Goal: Complete application form: Complete application form

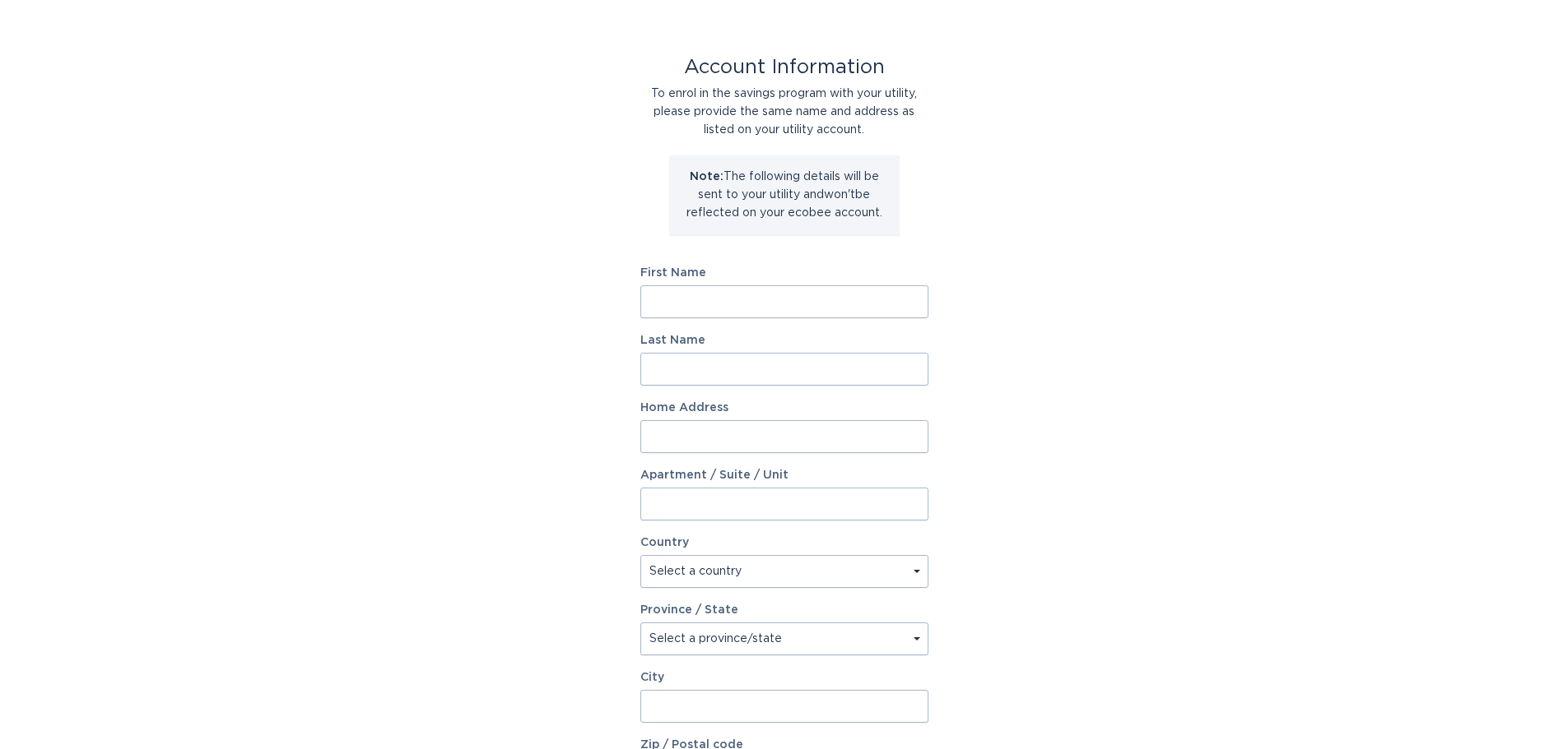
scroll to position [82, 0]
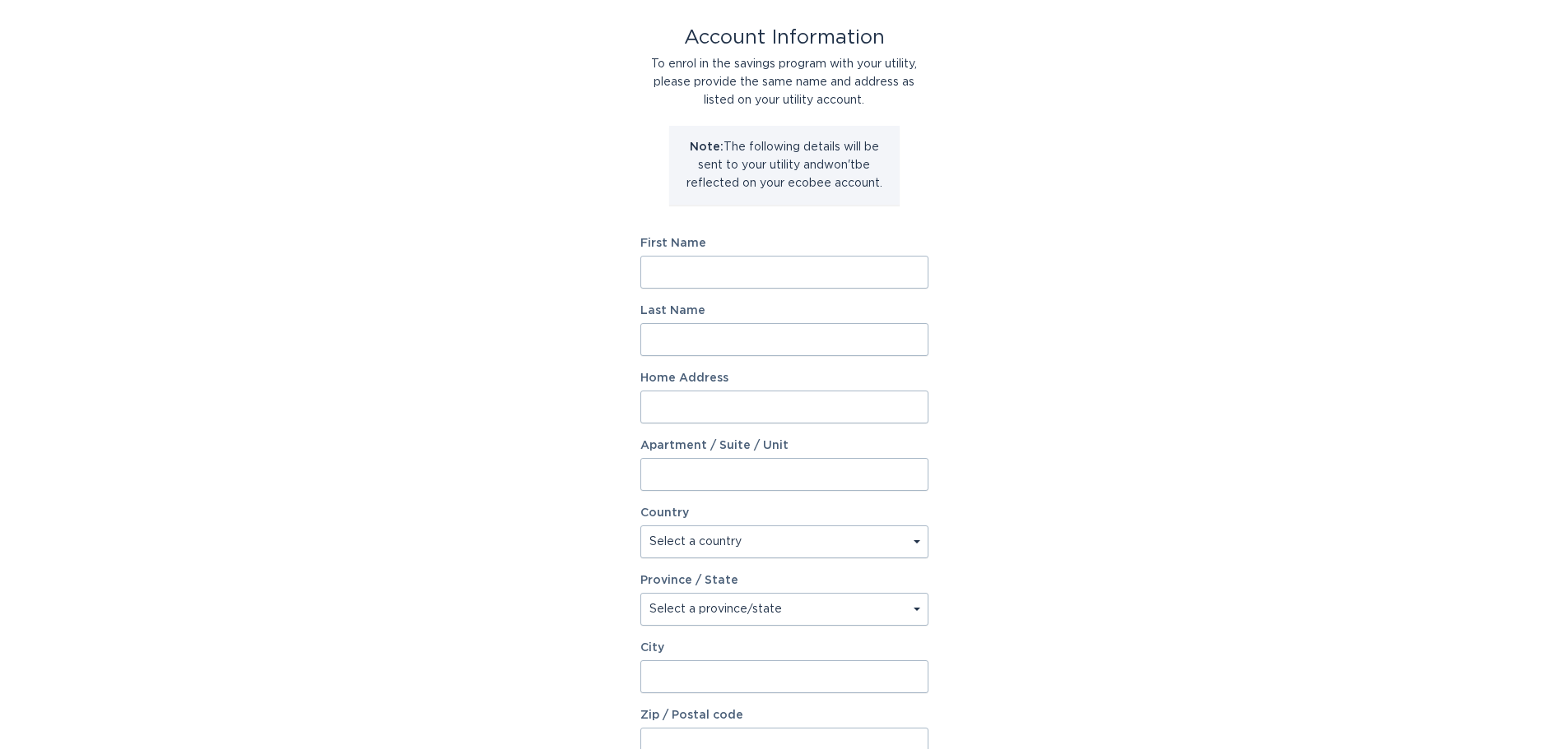
click at [739, 267] on input "First Name" at bounding box center [784, 272] width 288 height 33
type input "[PERSON_NAME]"
click at [731, 342] on input "Last Name" at bounding box center [784, 340] width 288 height 33
type input "[PERSON_NAME]"
type input "[STREET_ADDRESS]"
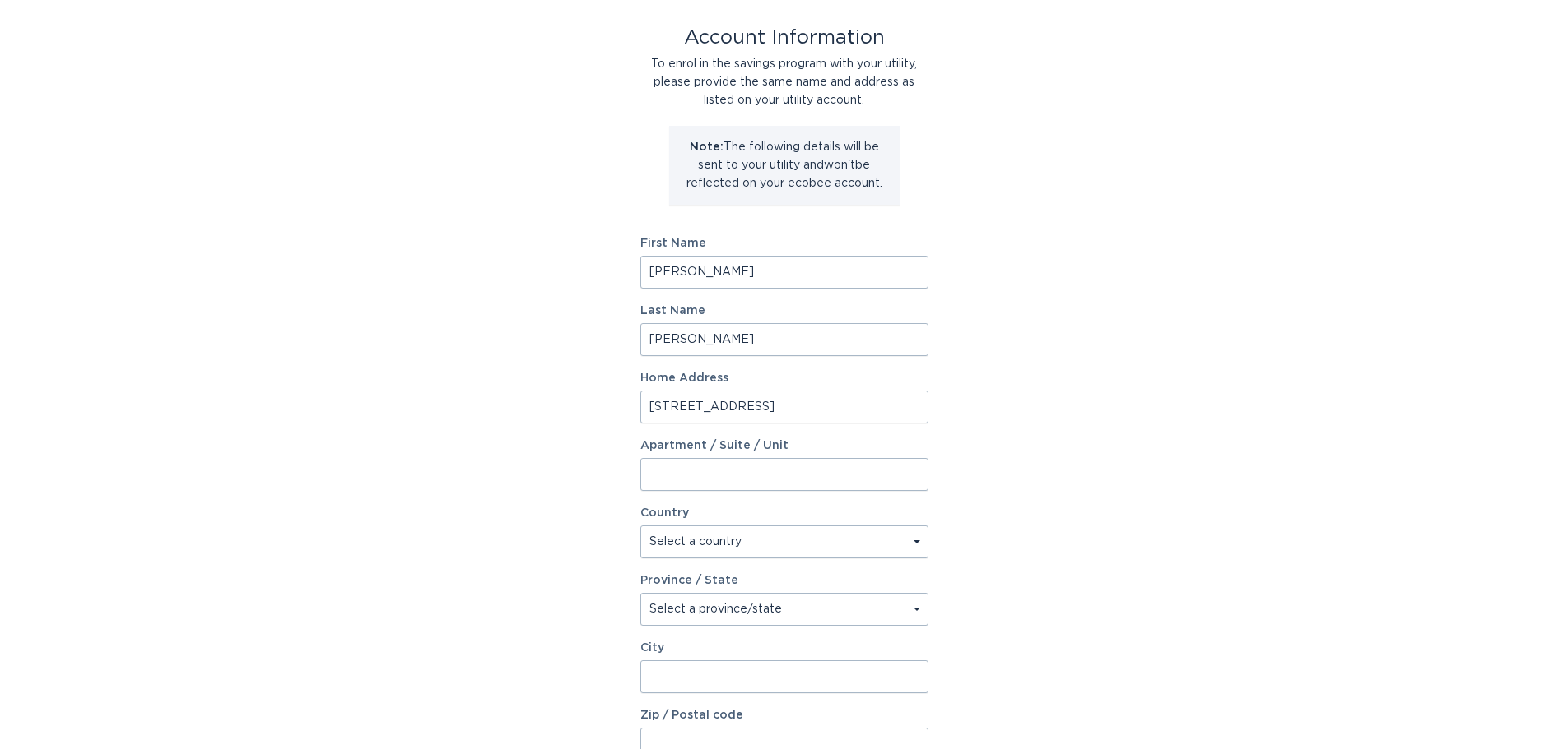
select select "US"
type input "[GEOGRAPHIC_DATA]"
type input "85730"
select select "AZ"
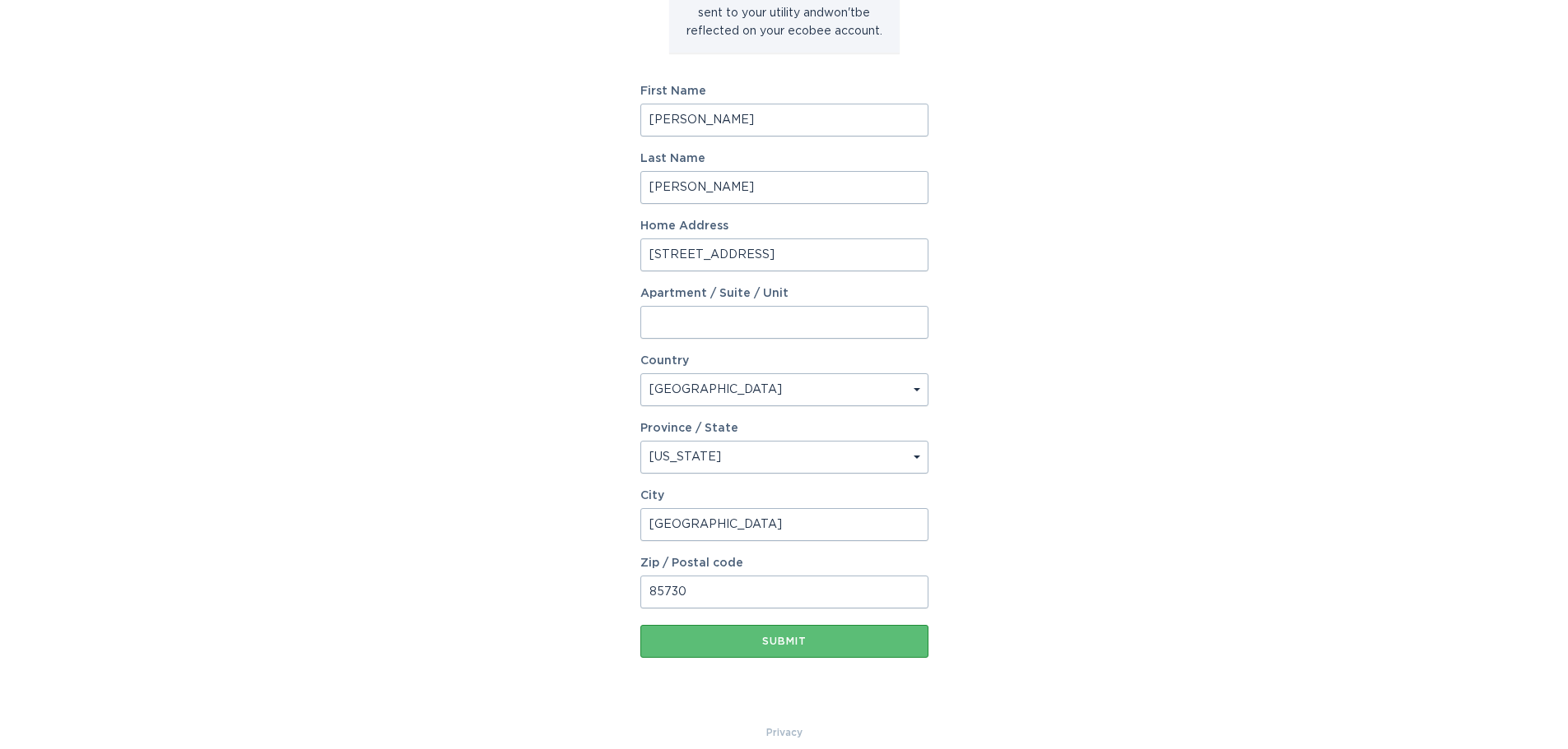
scroll to position [251, 0]
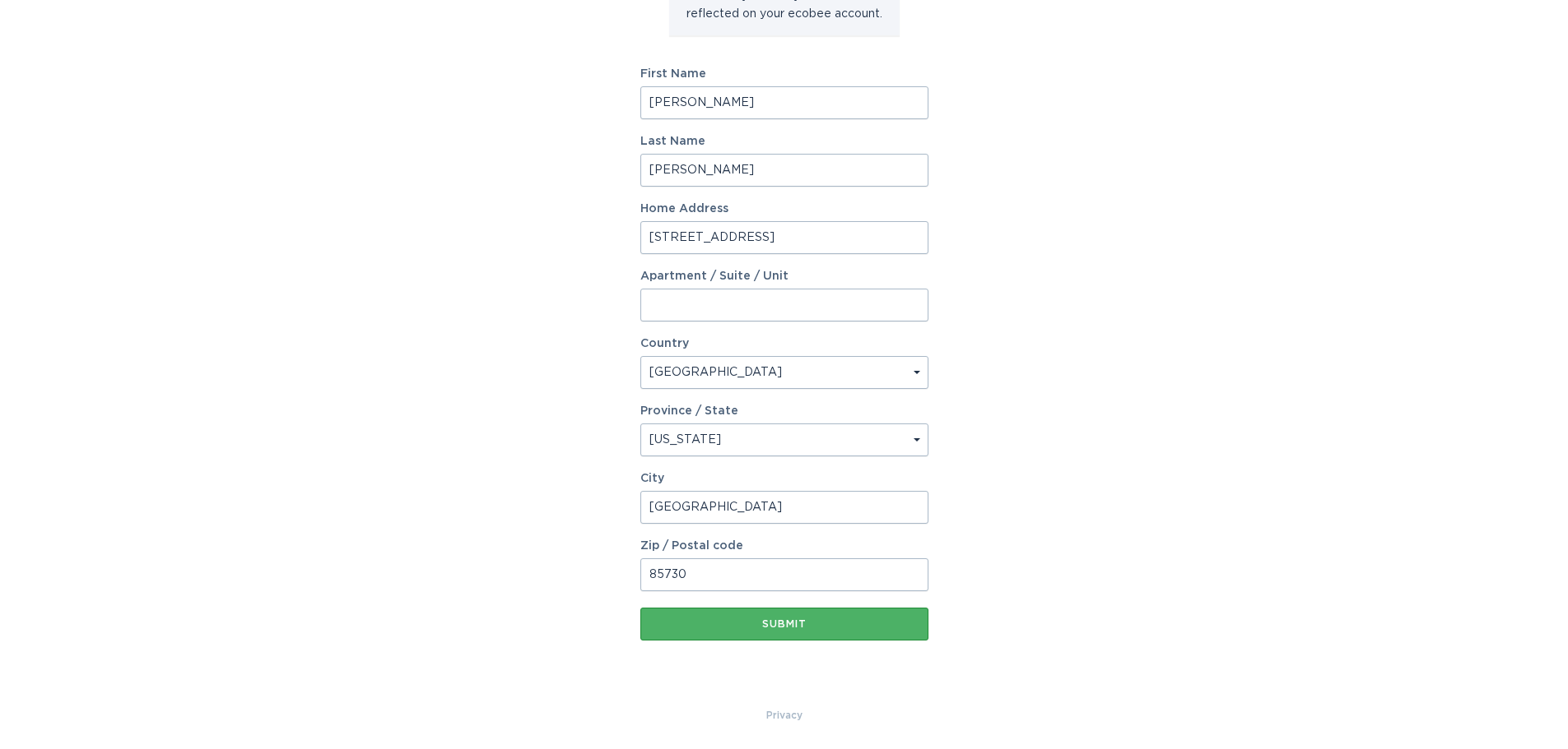
click at [805, 615] on button "Submit" at bounding box center [784, 624] width 288 height 33
